Goal: Navigation & Orientation: Find specific page/section

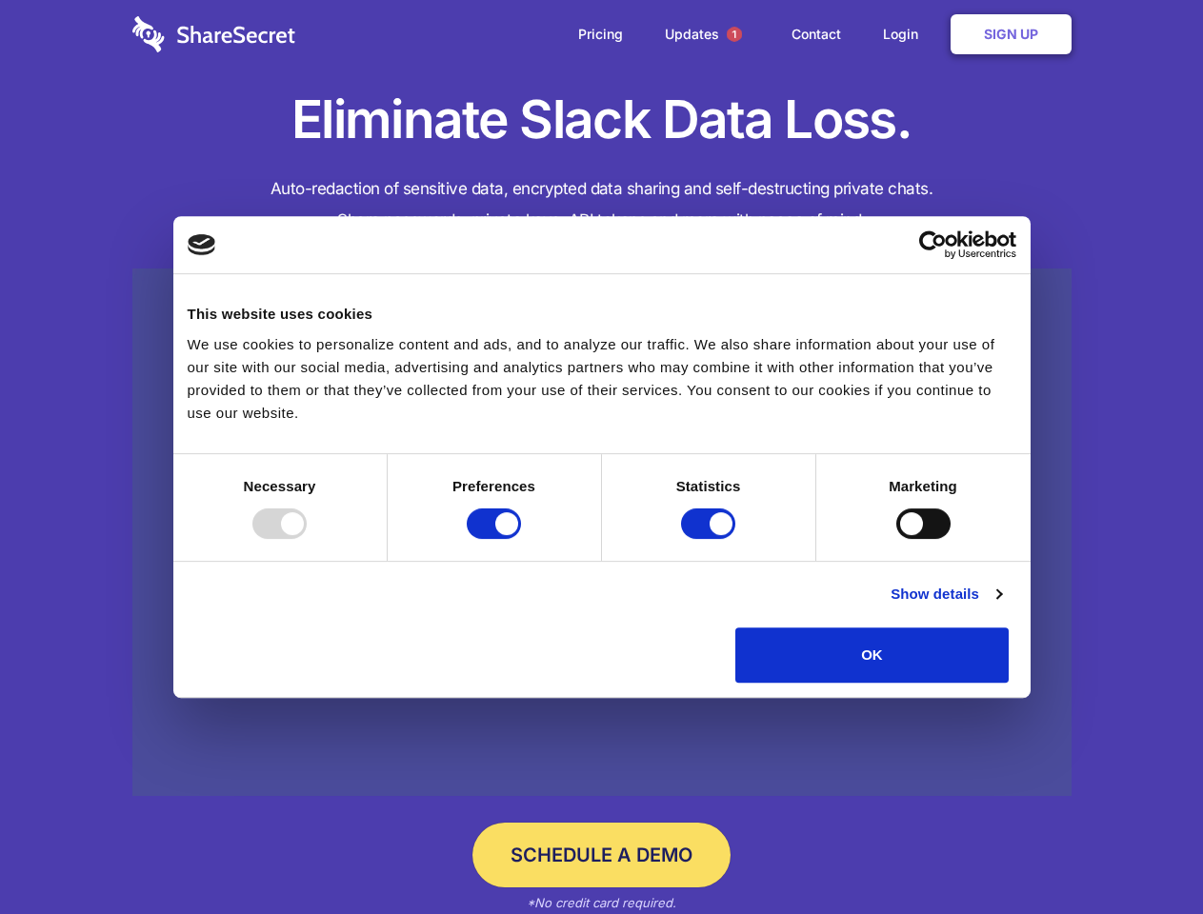
click at [307, 539] on div at bounding box center [279, 524] width 54 height 30
click at [521, 539] on input "Preferences" at bounding box center [494, 524] width 54 height 30
checkbox input "false"
click at [711, 539] on input "Statistics" at bounding box center [708, 524] width 54 height 30
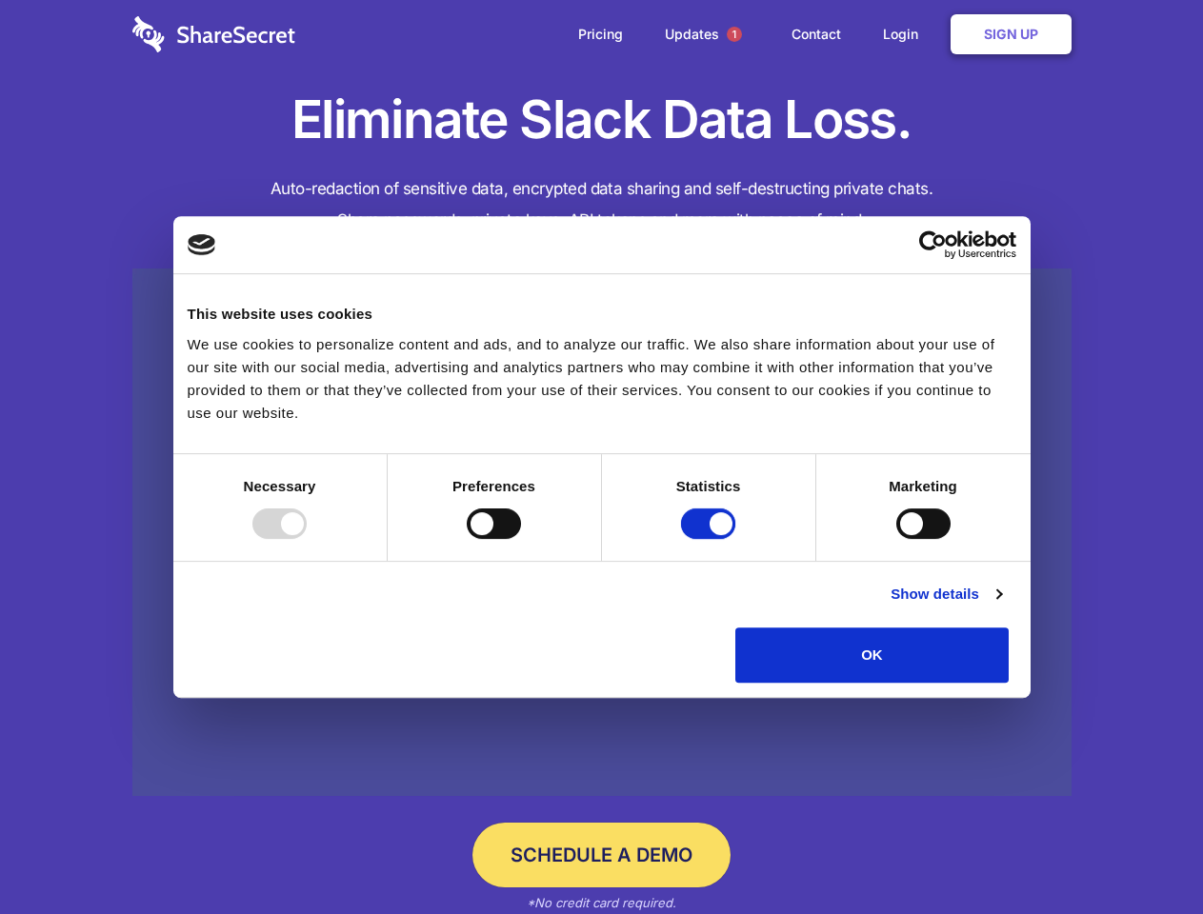
checkbox input "false"
click at [896, 539] on input "Marketing" at bounding box center [923, 524] width 54 height 30
checkbox input "true"
click at [1001, 606] on link "Show details" at bounding box center [946, 594] width 110 height 23
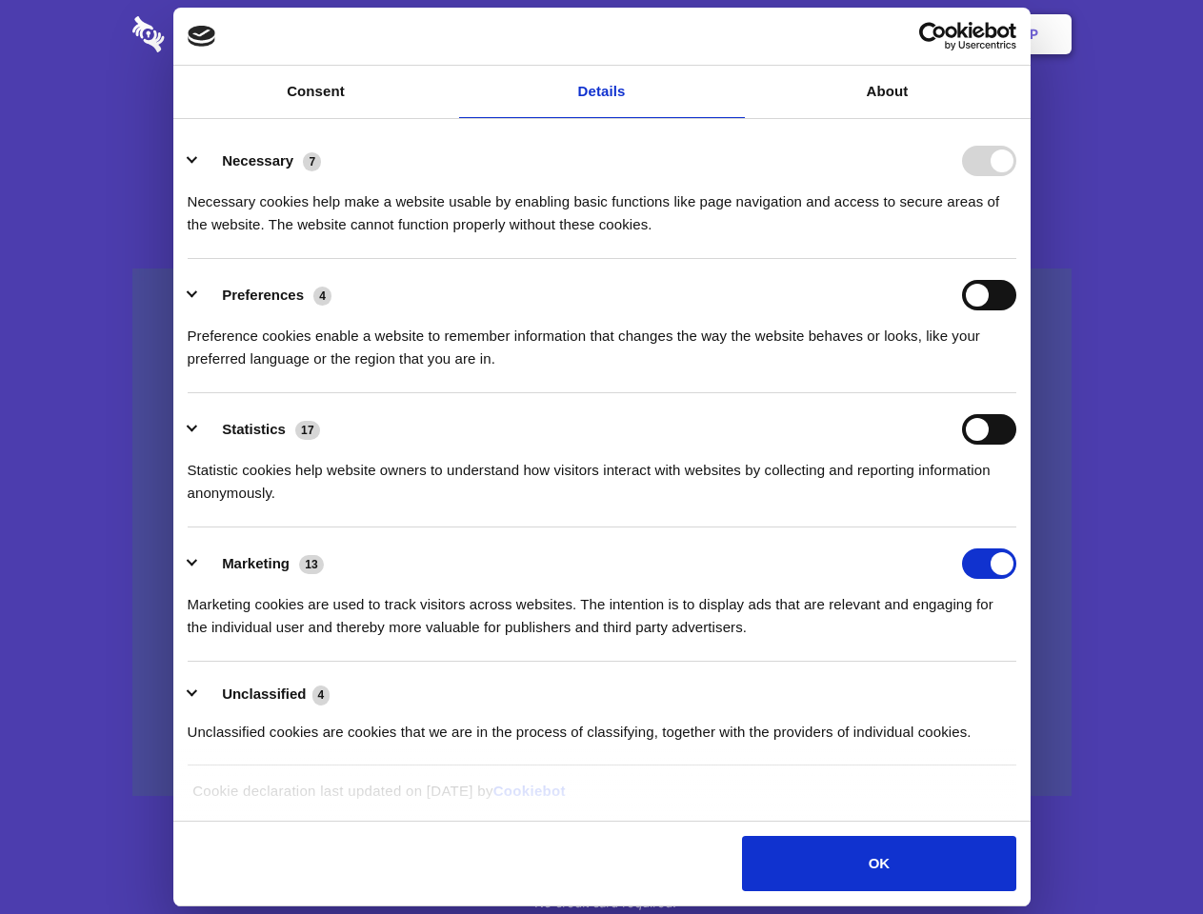
click at [1016, 236] on div "Necessary cookies help make a website usable by enabling basic functions like p…" at bounding box center [602, 206] width 829 height 60
click at [733, 34] on span "1" at bounding box center [734, 34] width 15 height 15
